Goal: Task Accomplishment & Management: Complete application form

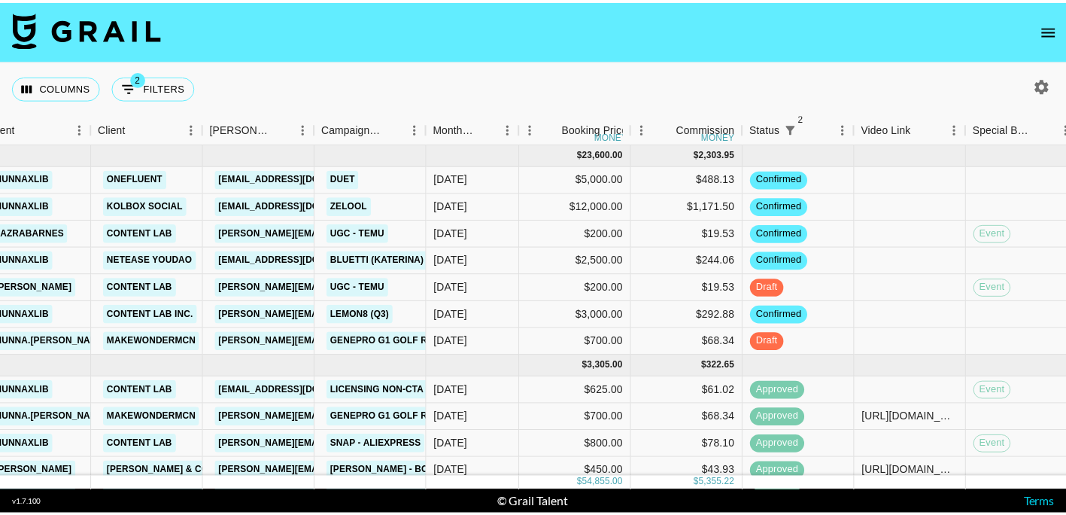
scroll to position [0, 334]
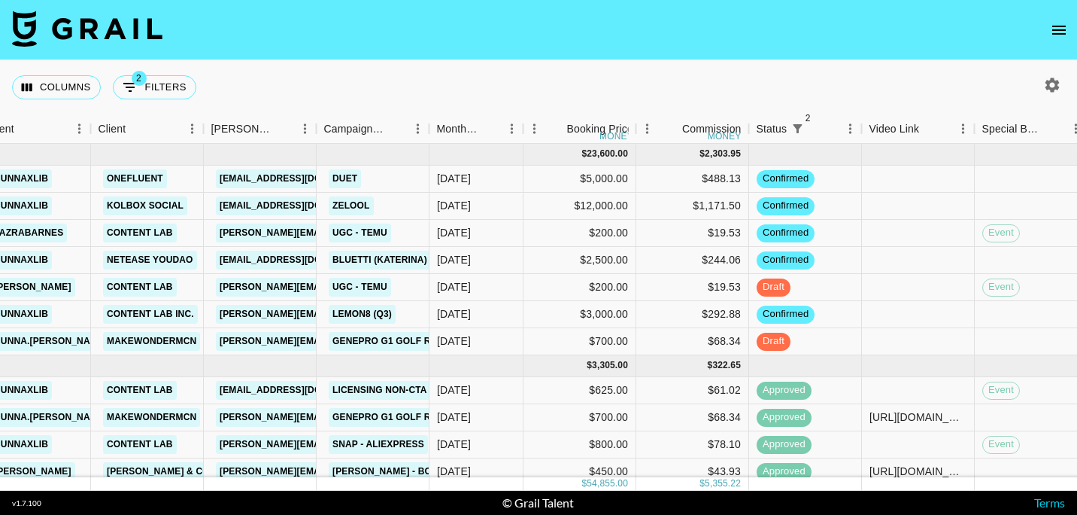
click at [719, 495] on footer "v 1.7.100 © Grail Talent Terms" at bounding box center [538, 502] width 1077 height 24
click at [1060, 29] on icon "open drawer" at bounding box center [1059, 30] width 18 height 18
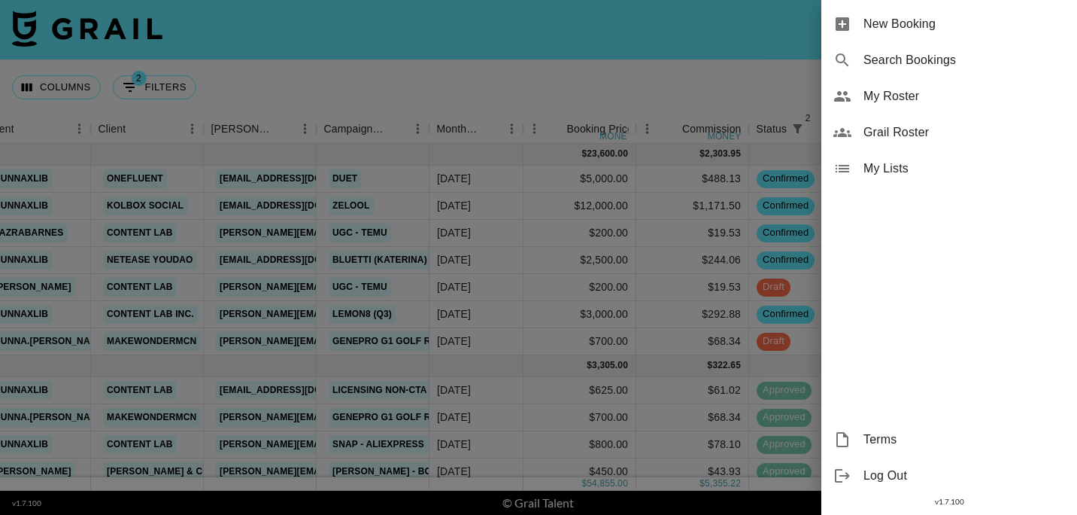
click at [958, 22] on span "New Booking" at bounding box center [965, 24] width 202 height 18
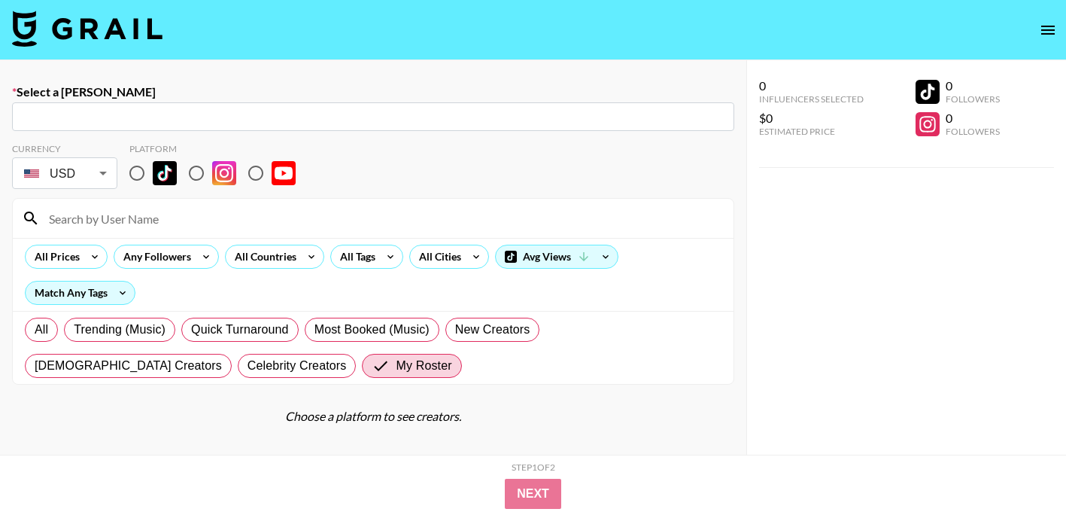
click at [96, 120] on input "text" at bounding box center [373, 116] width 704 height 17
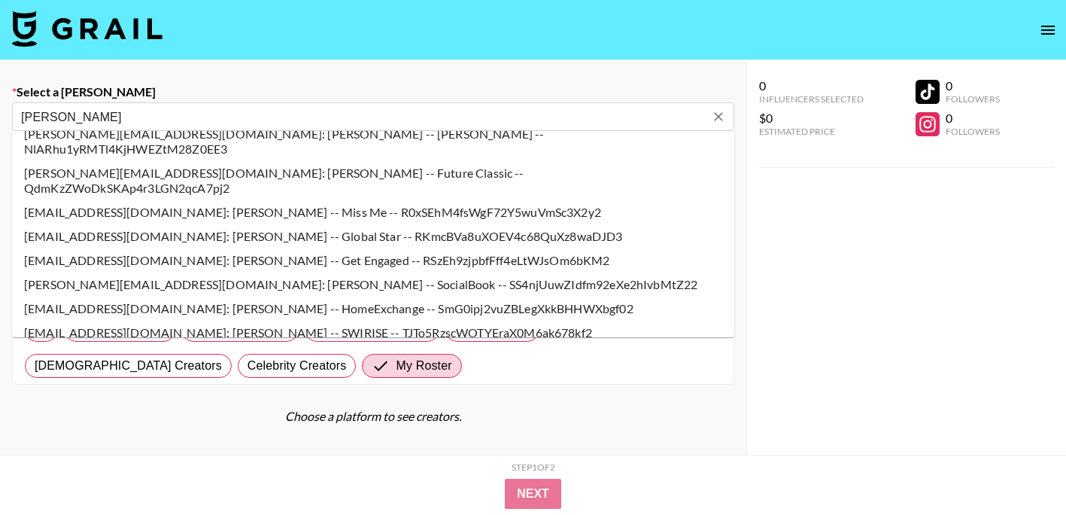
scroll to position [752, 0]
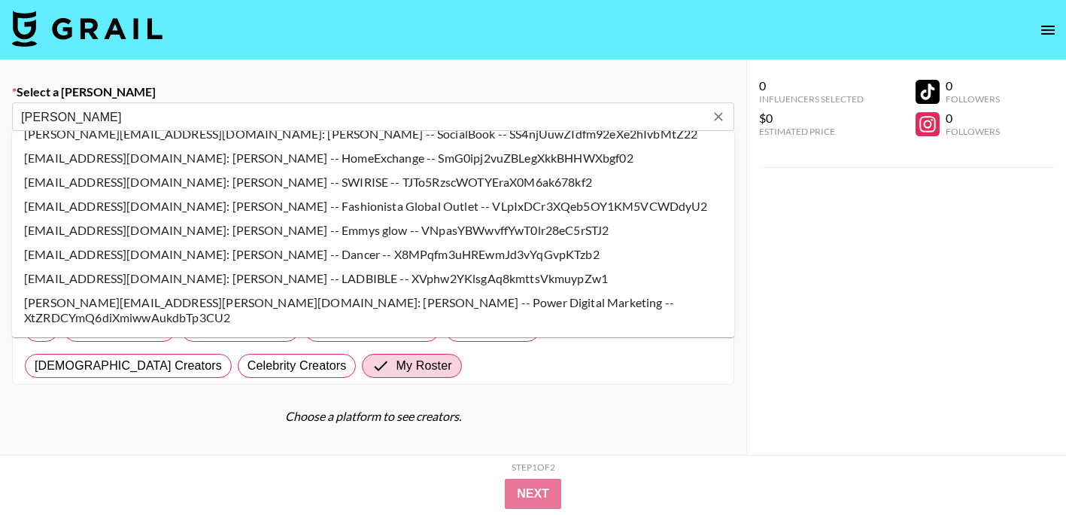
type input "[PERSON_NAME]"
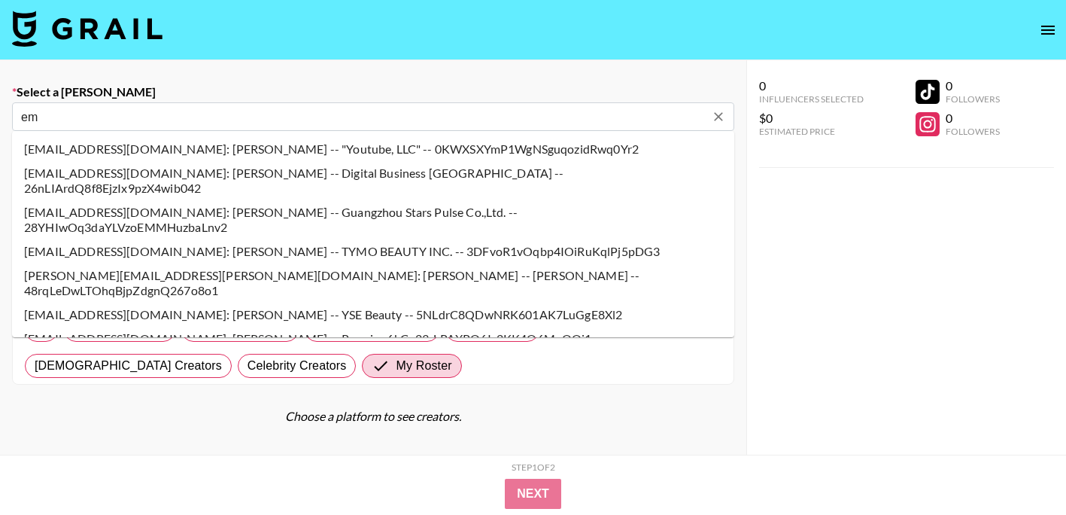
type input "e"
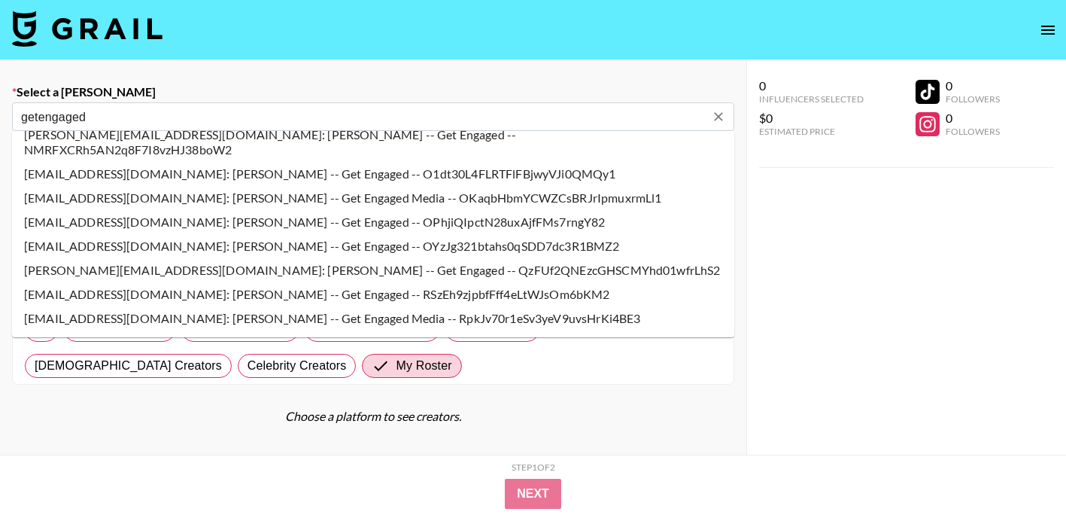
scroll to position [527, 0]
click at [320, 281] on li "[EMAIL_ADDRESS][DOMAIN_NAME]: [PERSON_NAME] -- Get Engaged -- RSzEh9zjpbfFff4eL…" at bounding box center [373, 293] width 722 height 24
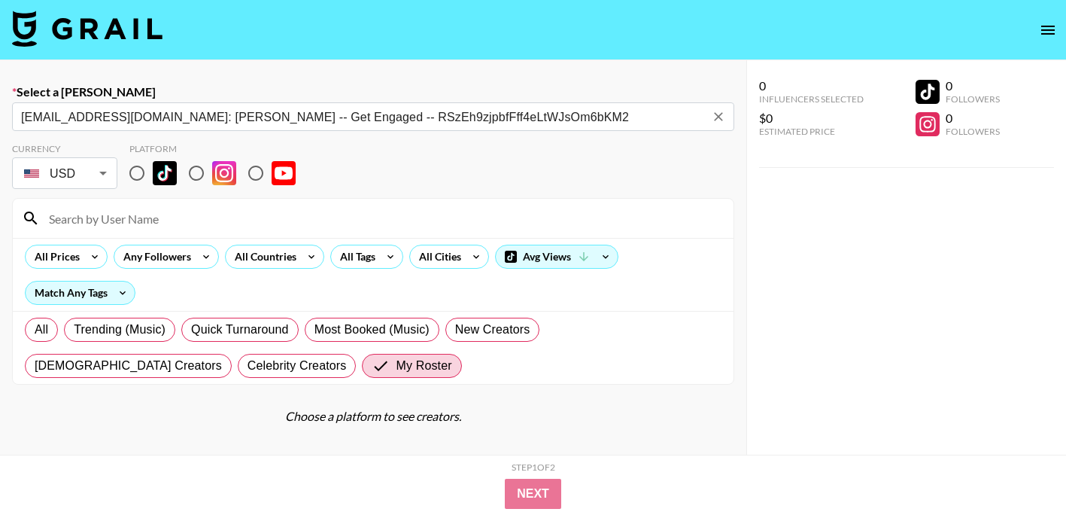
type input "[EMAIL_ADDRESS][DOMAIN_NAME]: [PERSON_NAME] -- Get Engaged -- RSzEh9zjpbfFff4eL…"
click at [142, 165] on input "radio" at bounding box center [137, 173] width 32 height 32
radio input "true"
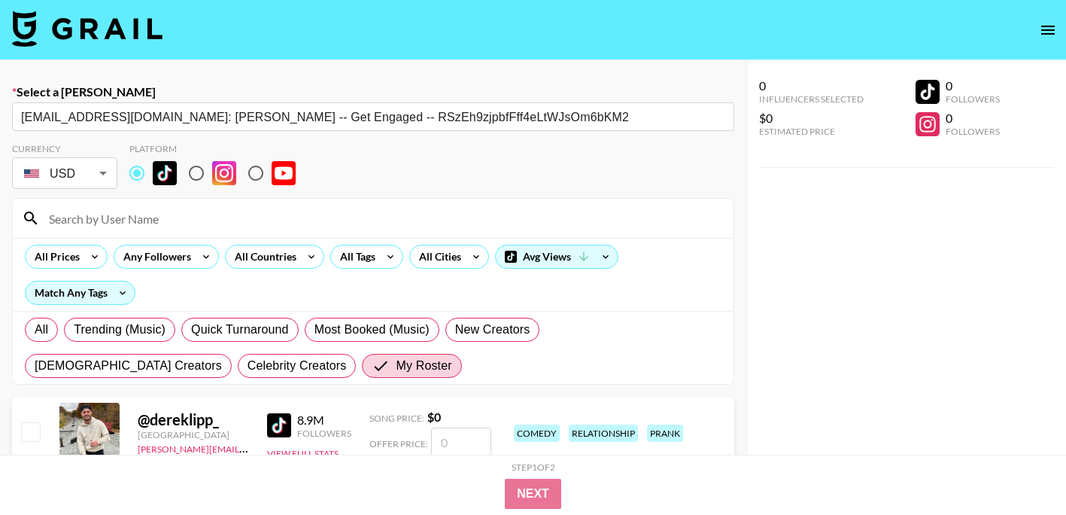
click at [162, 214] on input at bounding box center [382, 218] width 685 height 24
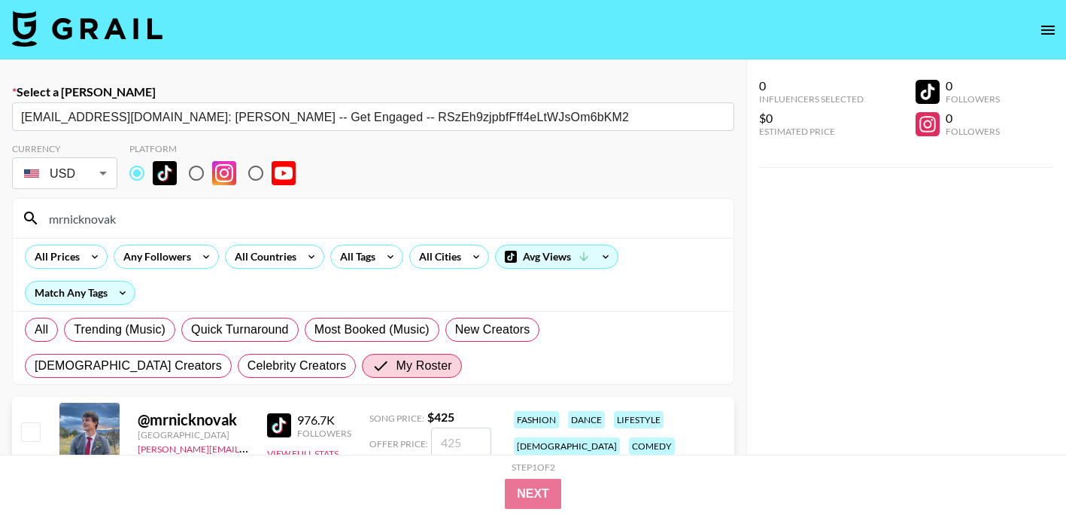
type input "mrnicknovak"
click at [461, 436] on input "number" at bounding box center [461, 441] width 60 height 29
type input "4"
checkbox input "true"
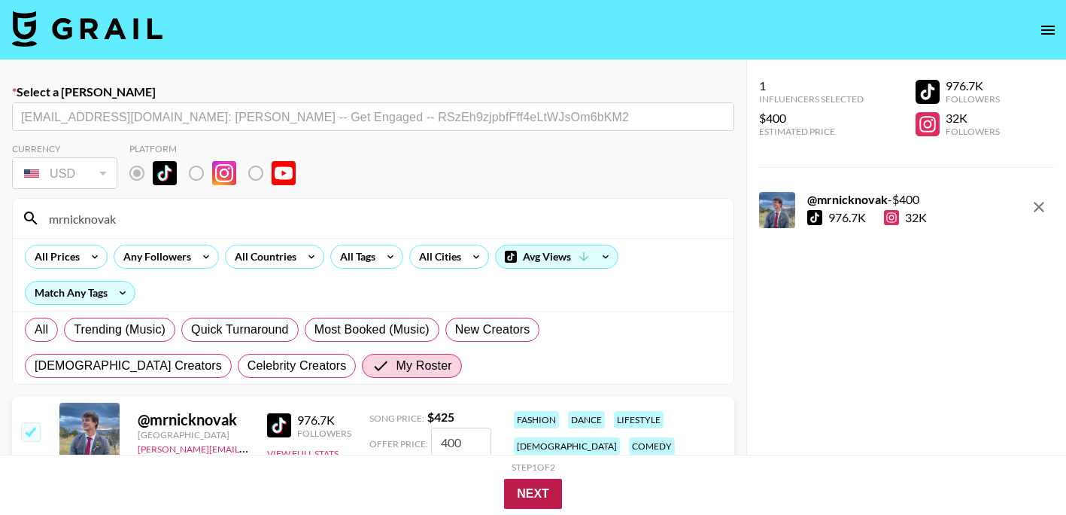
type input "400"
click at [533, 493] on button "Next" at bounding box center [533, 493] width 58 height 30
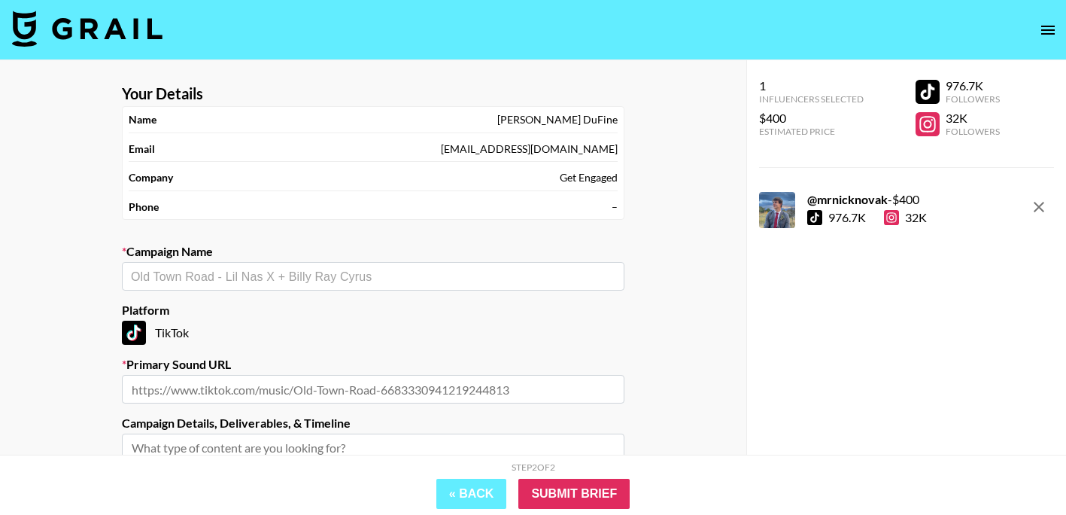
click at [324, 262] on div "​" at bounding box center [373, 276] width 502 height 29
click at [268, 267] on div "​" at bounding box center [373, 276] width 502 height 29
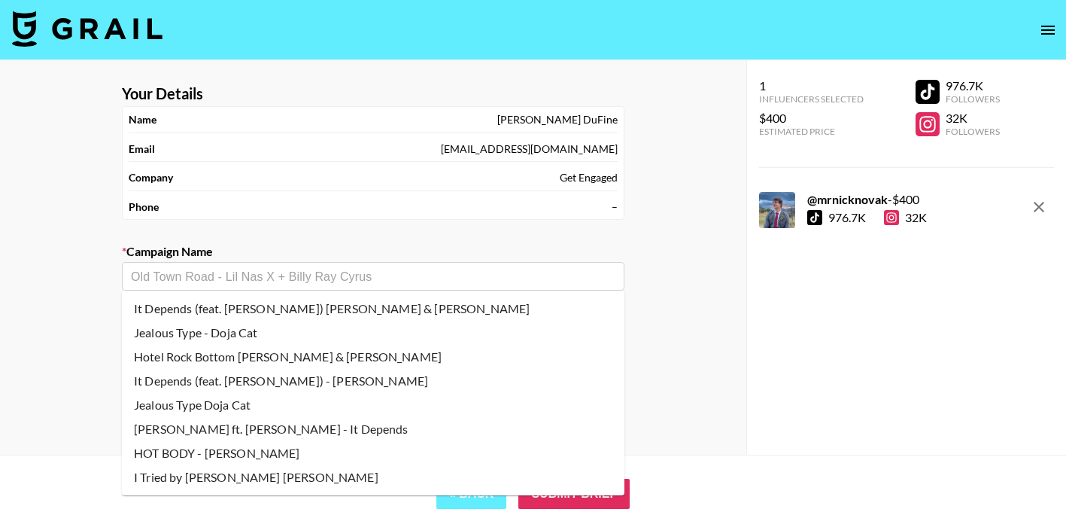
click at [266, 337] on li "Jealous Type - Doja Cat" at bounding box center [373, 332] width 502 height 24
type input "Jealous Type - Doja Cat"
type input "[URL][DOMAIN_NAME]"
type textarea "TikTok -- TikTok --"
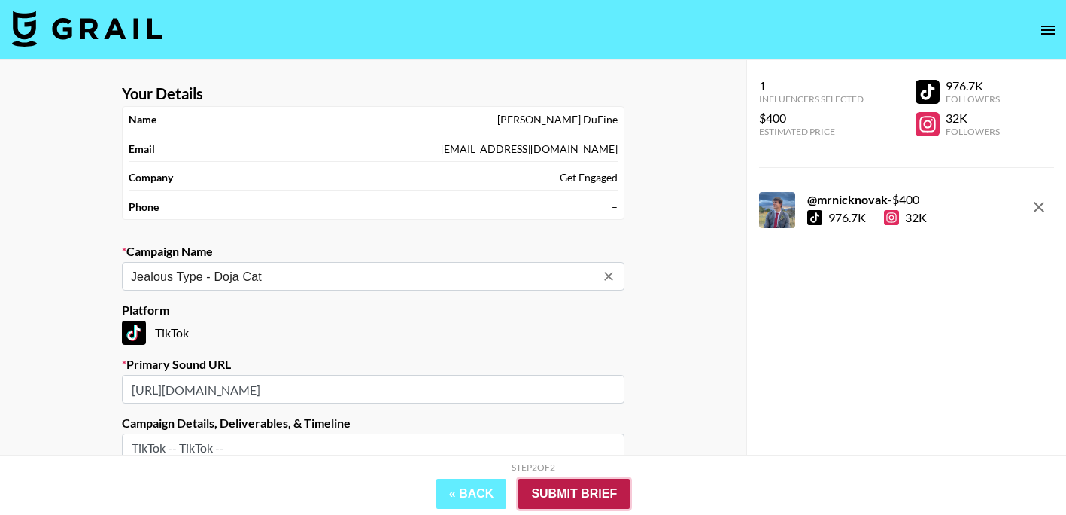
click at [590, 496] on input "Submit Brief" at bounding box center [573, 493] width 111 height 30
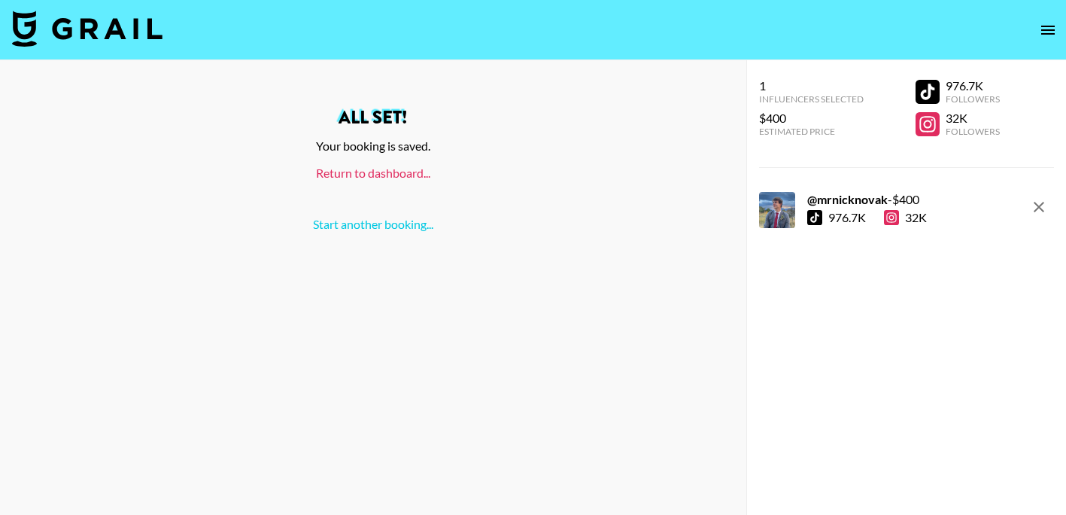
click at [384, 170] on link "Return to dashboard..." at bounding box center [373, 172] width 114 height 14
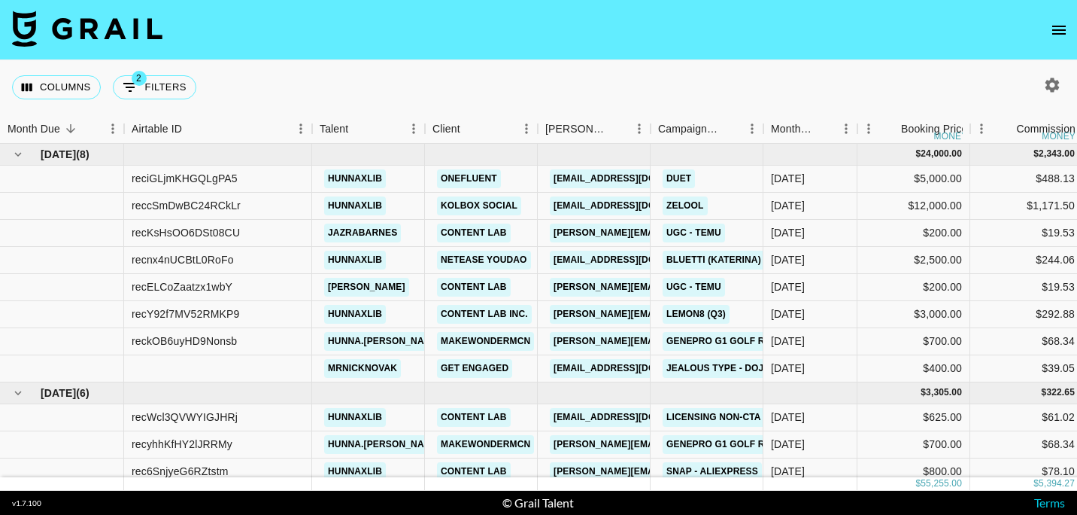
drag, startPoint x: 420, startPoint y: 88, endPoint x: 400, endPoint y: 75, distance: 24.0
click at [400, 75] on div "Columns 2 Filters + Booking" at bounding box center [538, 87] width 1077 height 54
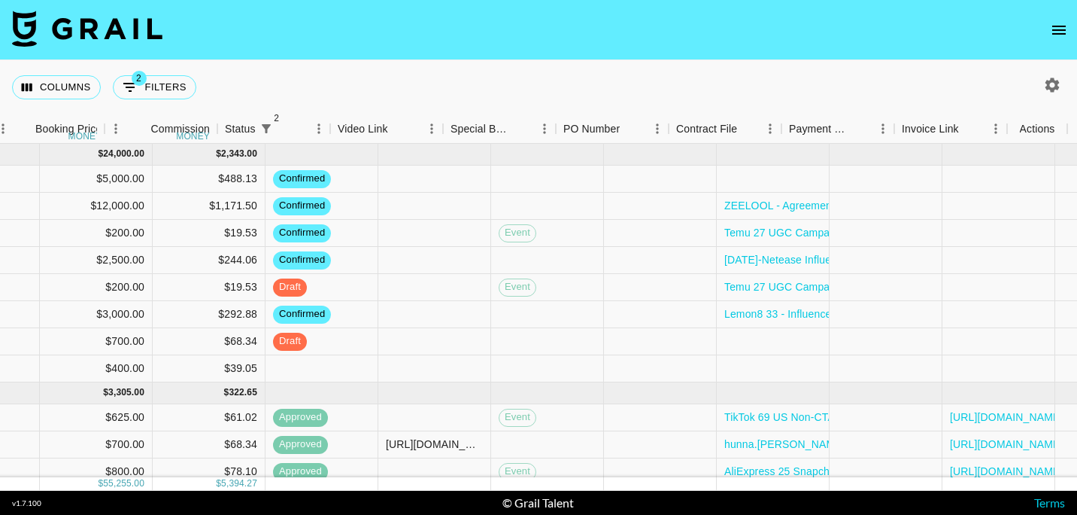
scroll to position [0, 867]
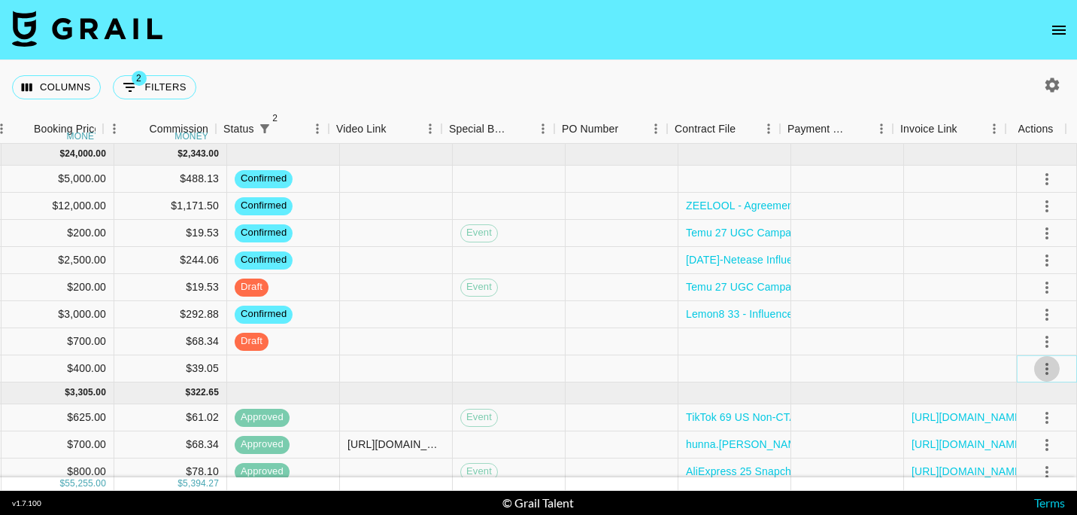
click at [1038, 366] on icon "select merge strategy" at bounding box center [1047, 369] width 18 height 18
click at [1036, 225] on li "Confirm" at bounding box center [1030, 227] width 98 height 27
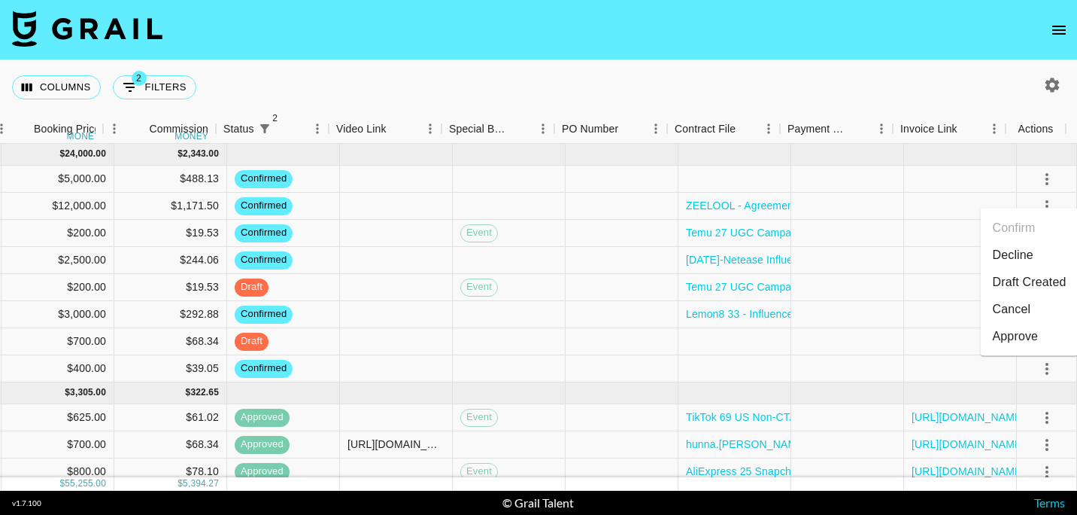
click at [1033, 278] on li "Draft Created" at bounding box center [1030, 282] width 98 height 27
click at [568, 39] on nav at bounding box center [538, 30] width 1077 height 60
click at [565, 58] on nav at bounding box center [538, 30] width 1077 height 60
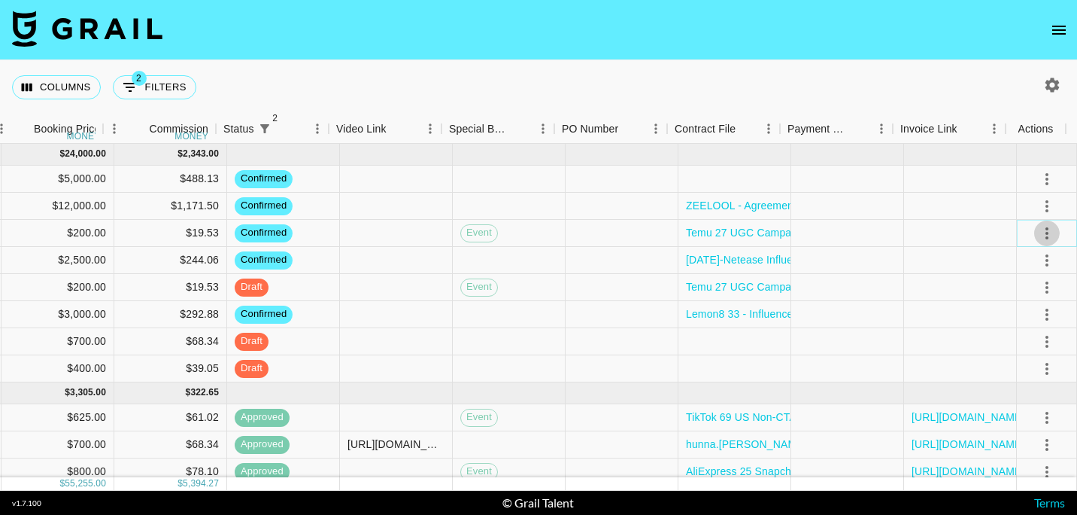
click at [1038, 229] on icon "select merge strategy" at bounding box center [1047, 233] width 18 height 18
click at [1028, 372] on div "Approve" at bounding box center [1016, 374] width 46 height 18
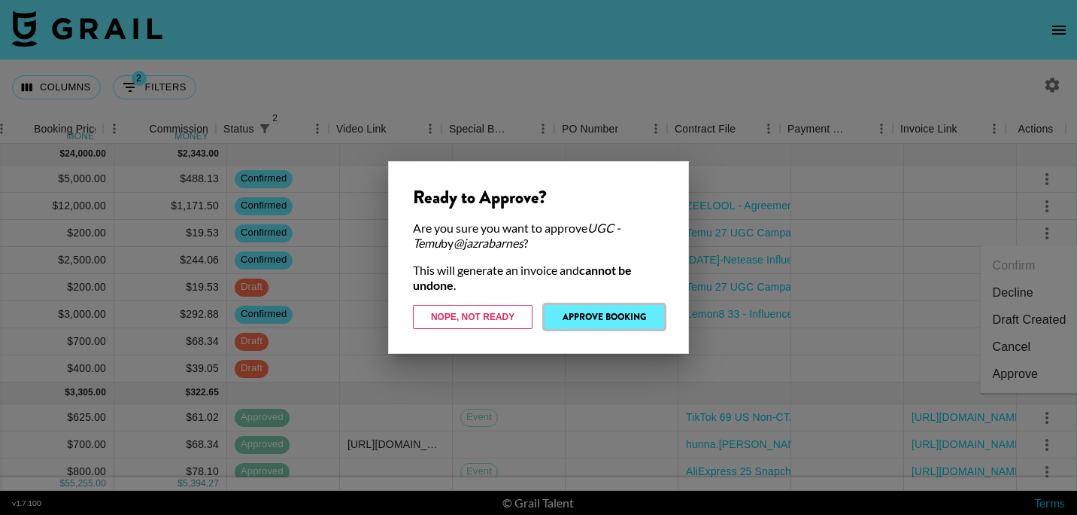
click at [601, 307] on button "Approve Booking" at bounding box center [605, 317] width 120 height 24
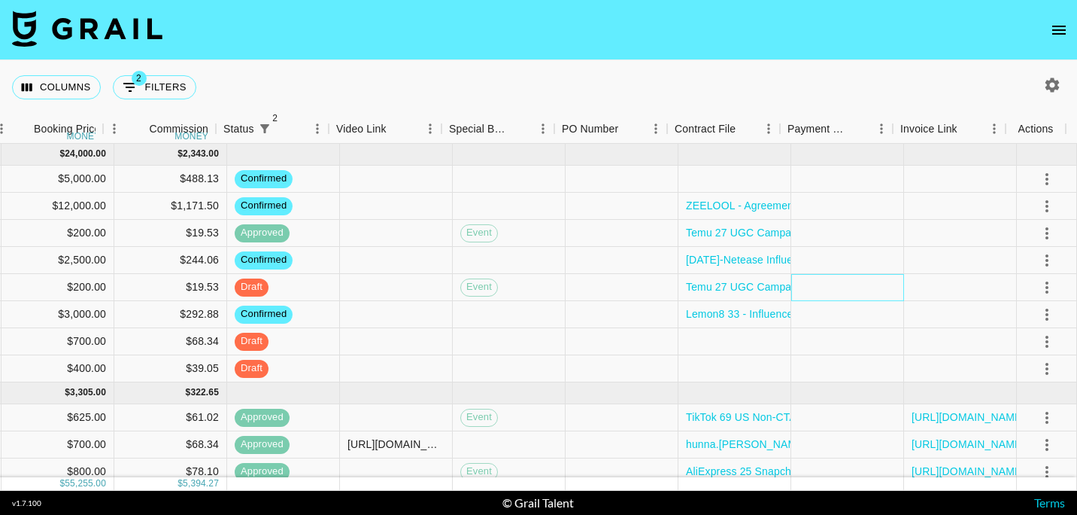
click at [849, 279] on div at bounding box center [847, 287] width 113 height 27
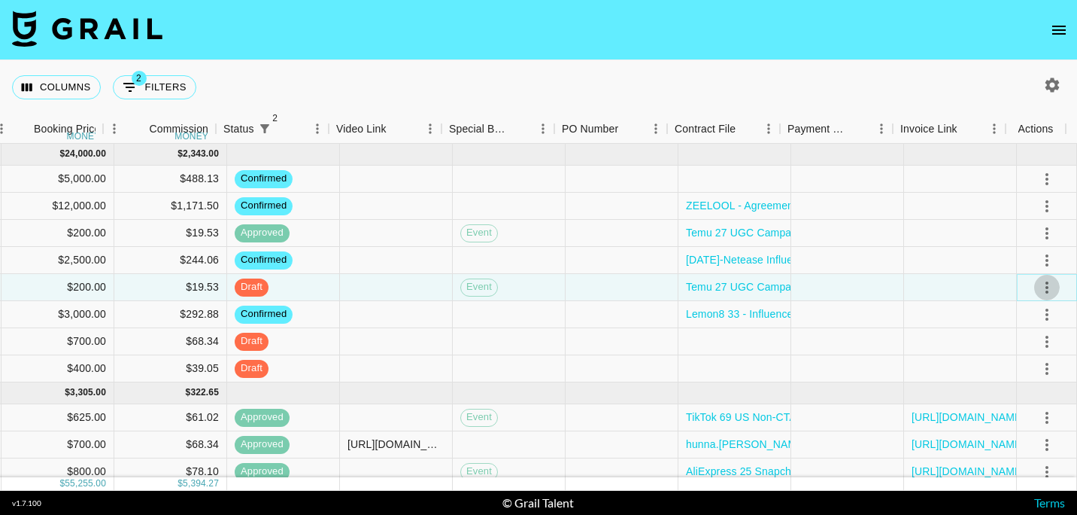
click at [1038, 291] on icon "select merge strategy" at bounding box center [1047, 287] width 18 height 18
click at [1014, 429] on div "Approve" at bounding box center [1016, 428] width 46 height 18
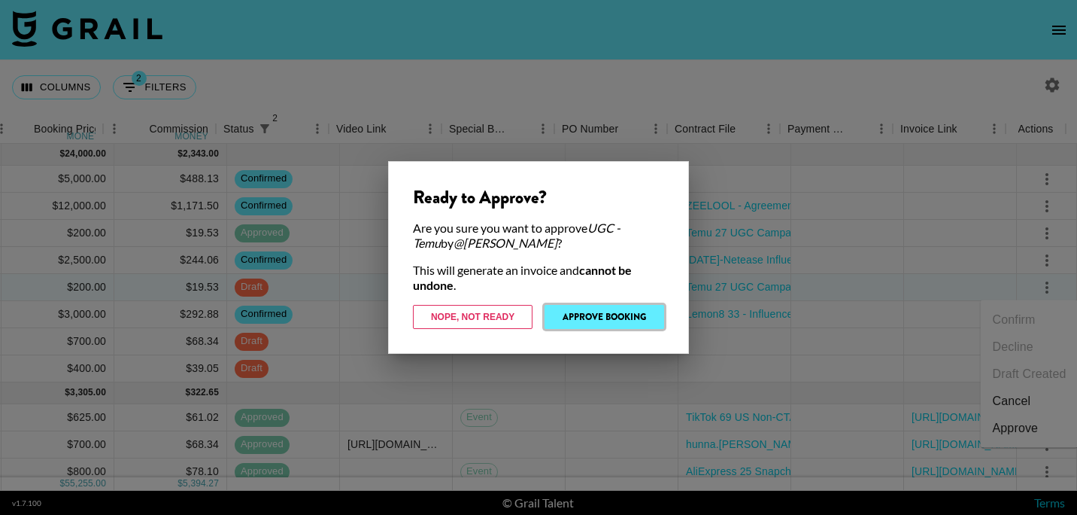
click at [591, 322] on button "Approve Booking" at bounding box center [605, 317] width 120 height 24
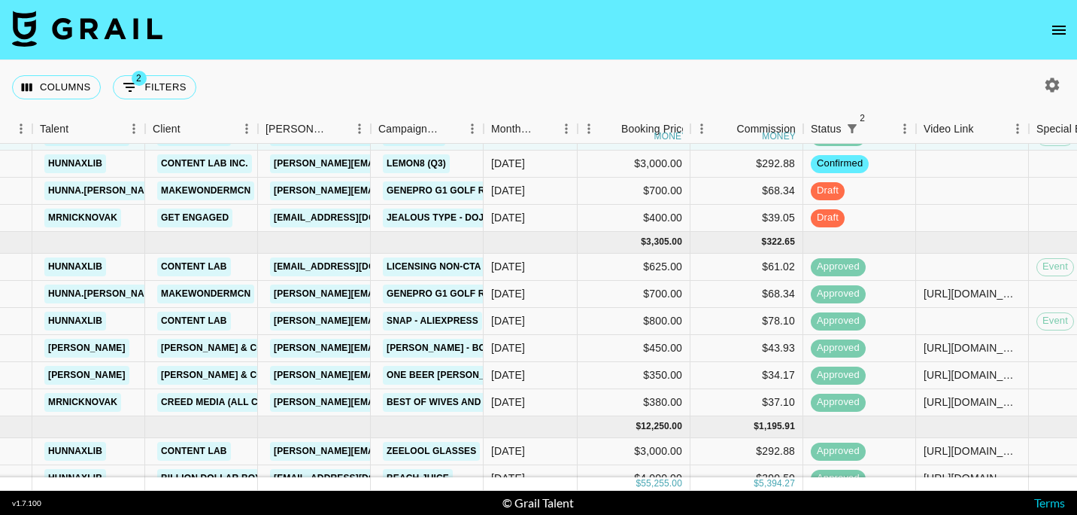
scroll to position [0, 280]
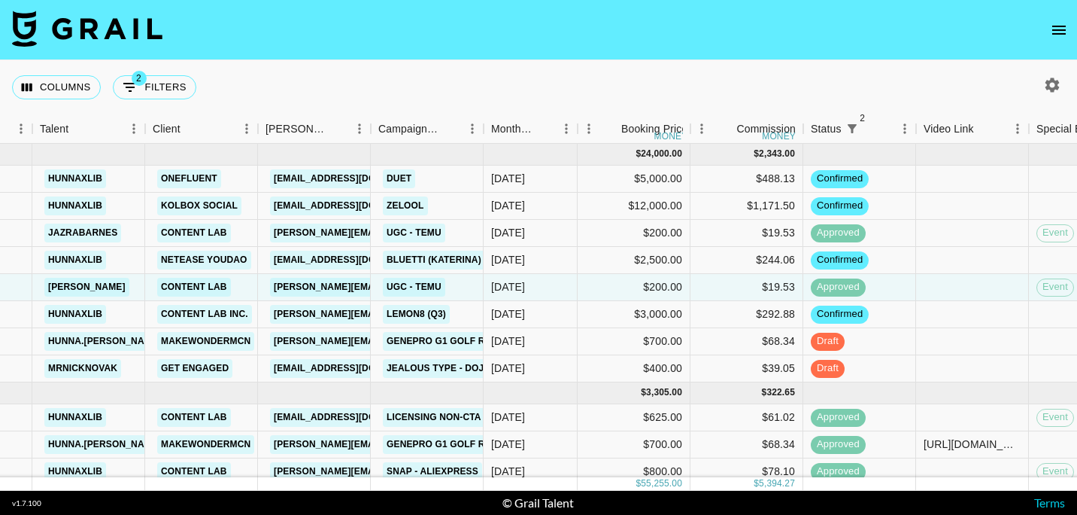
drag, startPoint x: 846, startPoint y: 35, endPoint x: 787, endPoint y: 23, distance: 59.9
click at [787, 23] on nav at bounding box center [538, 30] width 1077 height 60
click at [560, 491] on footer "v 1.7.100 © Grail Talent Terms" at bounding box center [538, 502] width 1077 height 24
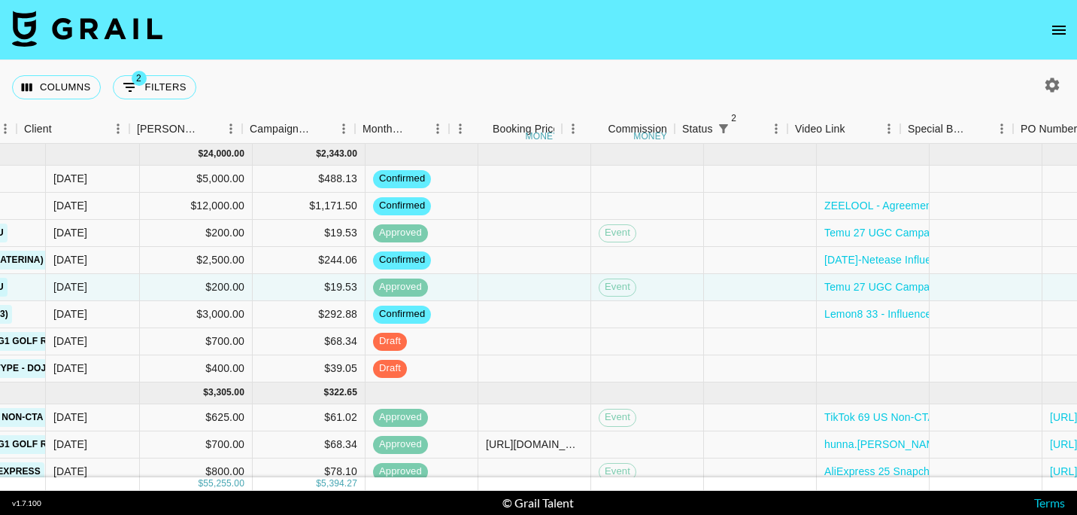
scroll to position [0, 867]
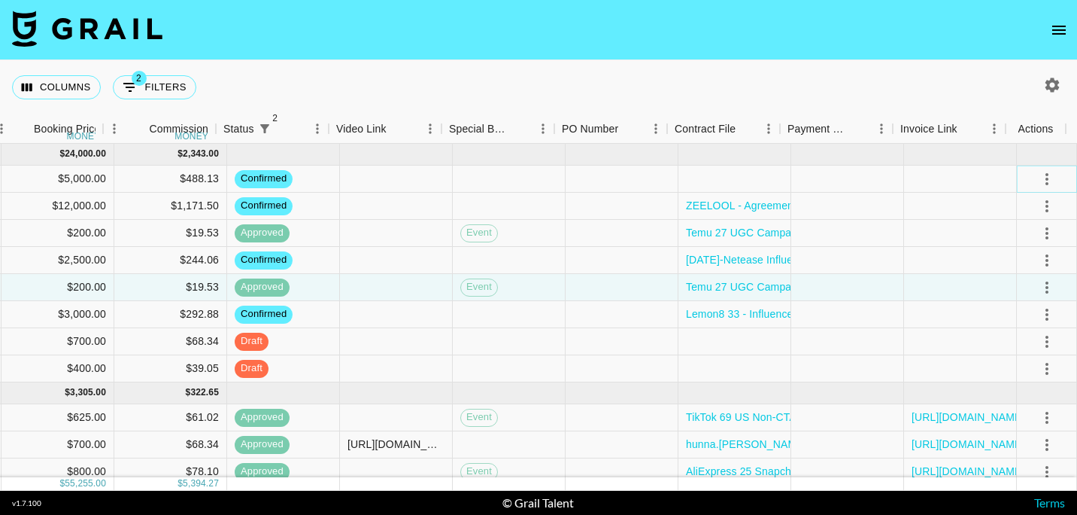
click at [1038, 184] on icon "select merge strategy" at bounding box center [1047, 179] width 18 height 18
click at [738, 56] on nav at bounding box center [538, 30] width 1077 height 60
drag, startPoint x: 736, startPoint y: 74, endPoint x: 708, endPoint y: 65, distance: 29.3
click at [708, 65] on div "Columns 2 Filters + Booking" at bounding box center [538, 87] width 1077 height 54
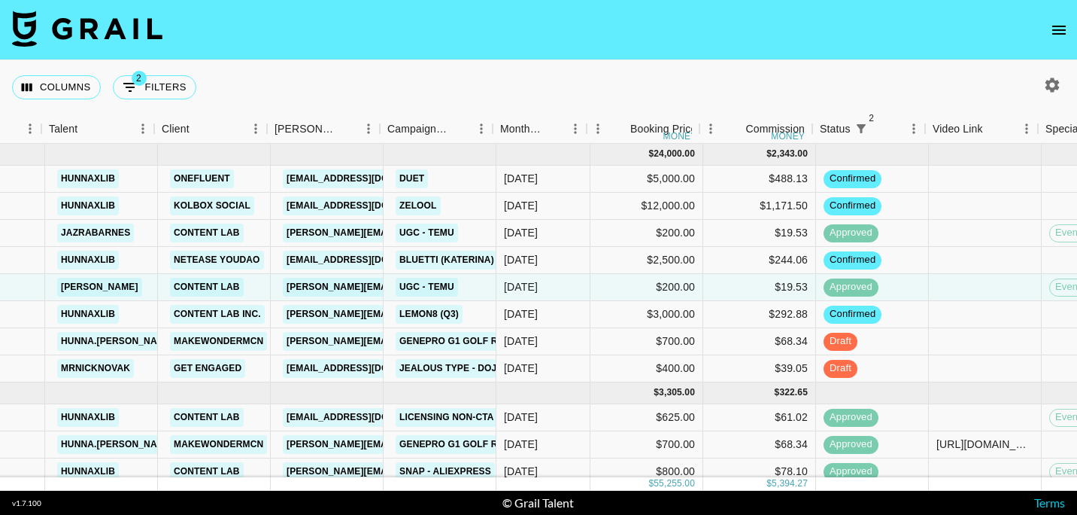
scroll to position [0, 278]
